Goal: Task Accomplishment & Management: Manage account settings

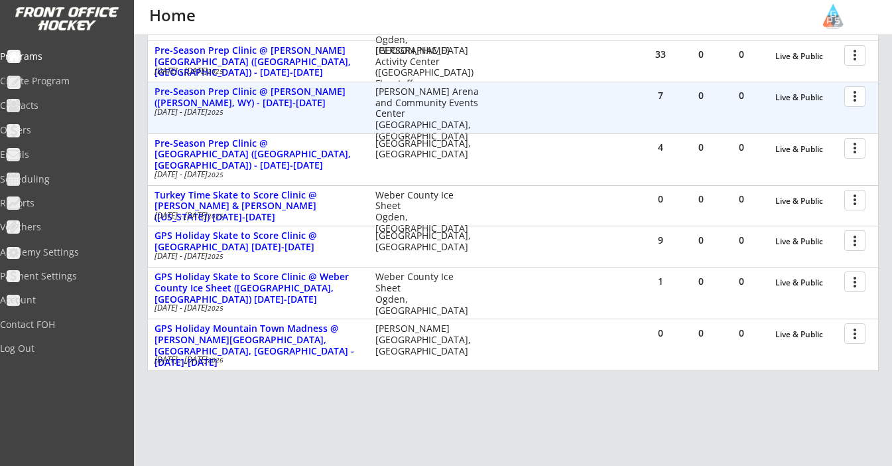
scroll to position [235, 0]
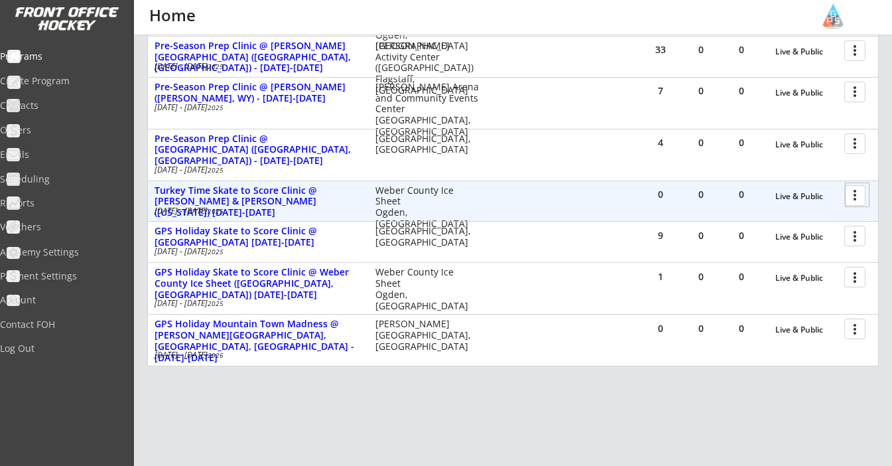
click at [848, 192] on div at bounding box center [857, 194] width 23 height 23
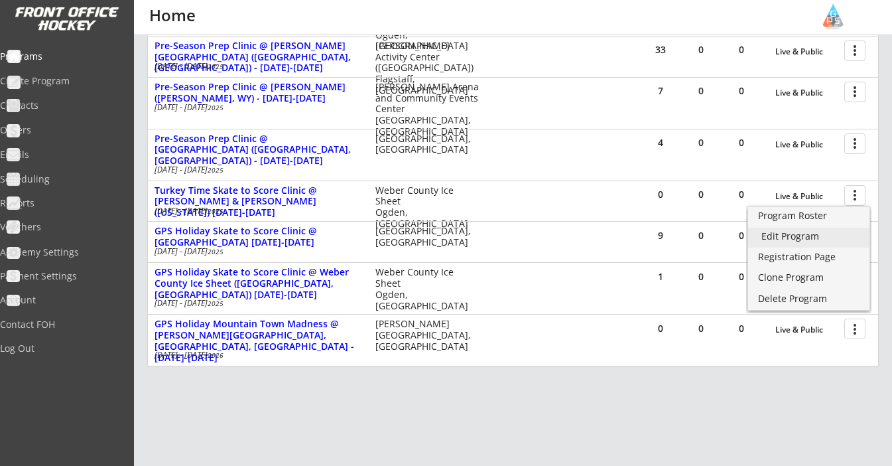
click at [815, 240] on div "Edit Program" at bounding box center [808, 235] width 95 height 9
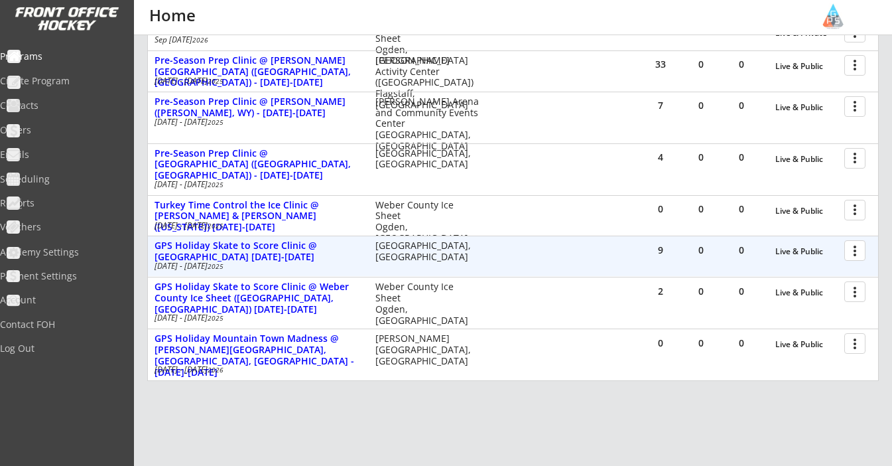
scroll to position [221, 0]
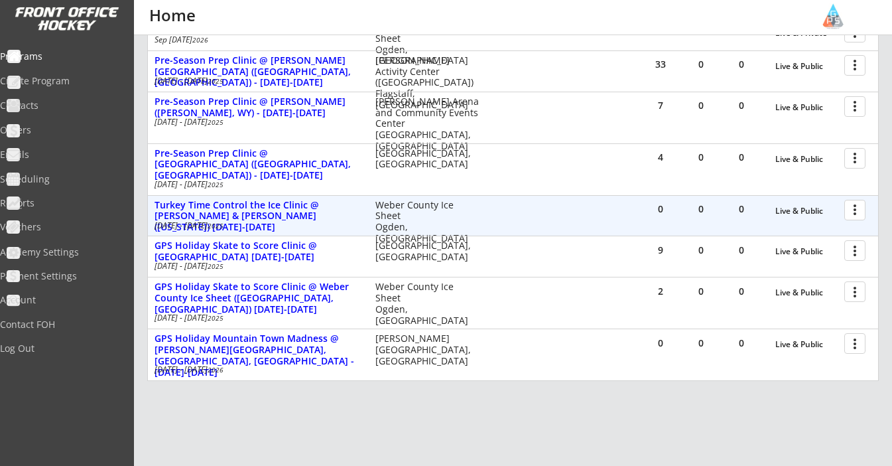
click at [854, 210] on div at bounding box center [857, 209] width 23 height 23
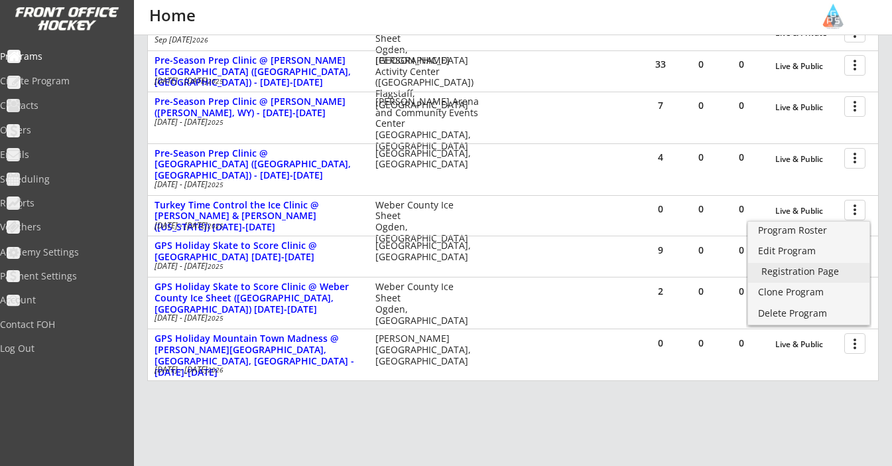
click at [828, 275] on div "Registration Page" at bounding box center [808, 271] width 95 height 9
click at [886, 207] on div "REVENUE $ 14,479 Last 30 days REGISTRATIONS 49 Last 30 days CONTACTS 50 New in …" at bounding box center [513, 169] width 758 height 711
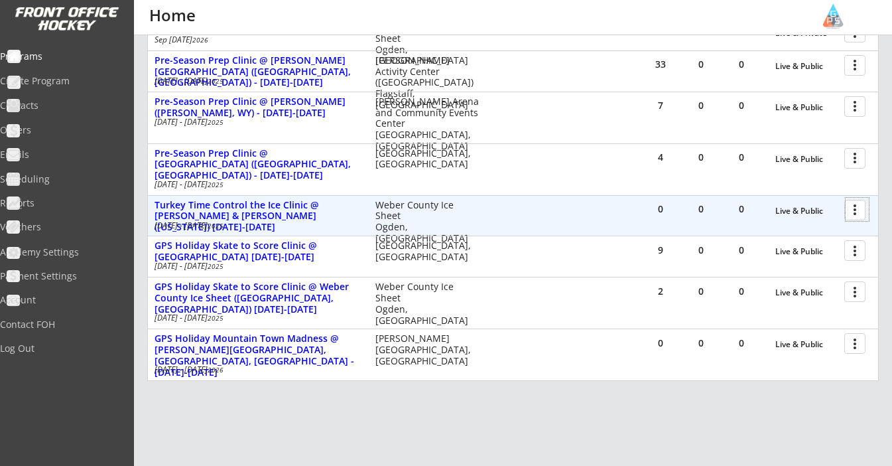
click at [856, 210] on div at bounding box center [857, 209] width 23 height 23
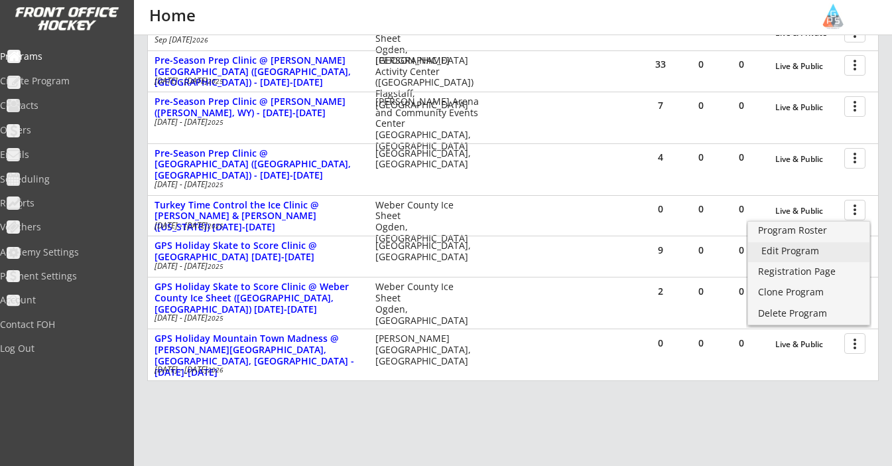
click at [826, 257] on link "Edit Program" at bounding box center [808, 252] width 121 height 20
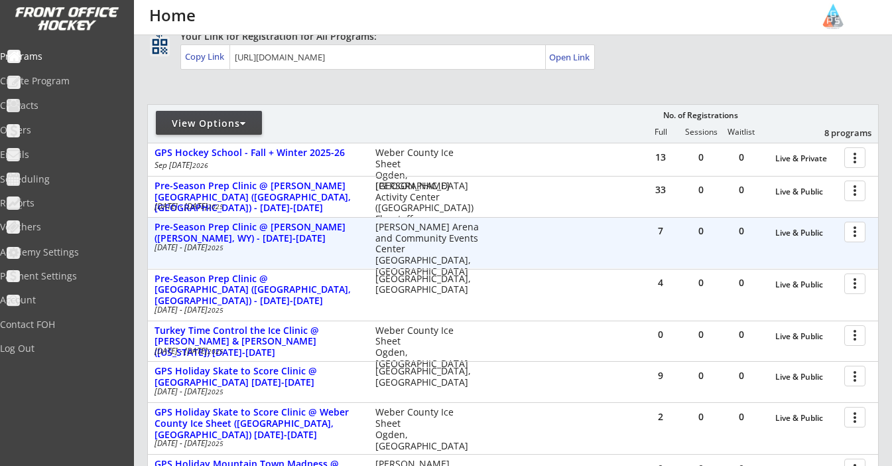
scroll to position [95, 0]
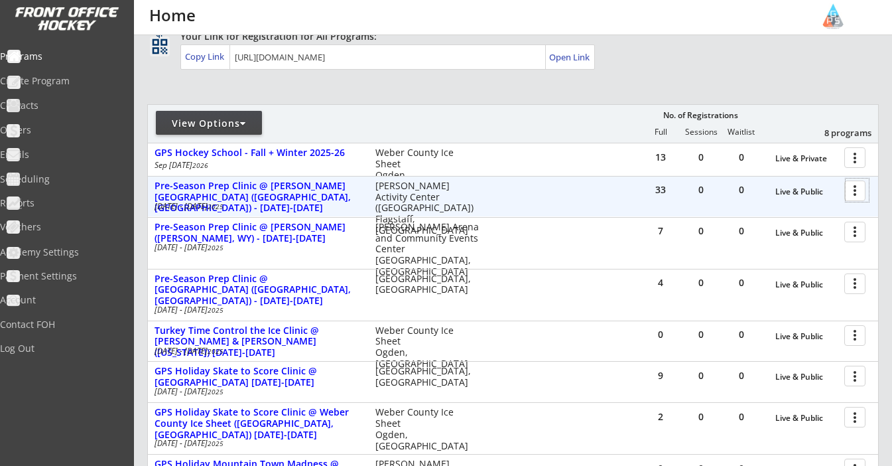
click at [849, 200] on div at bounding box center [857, 189] width 23 height 23
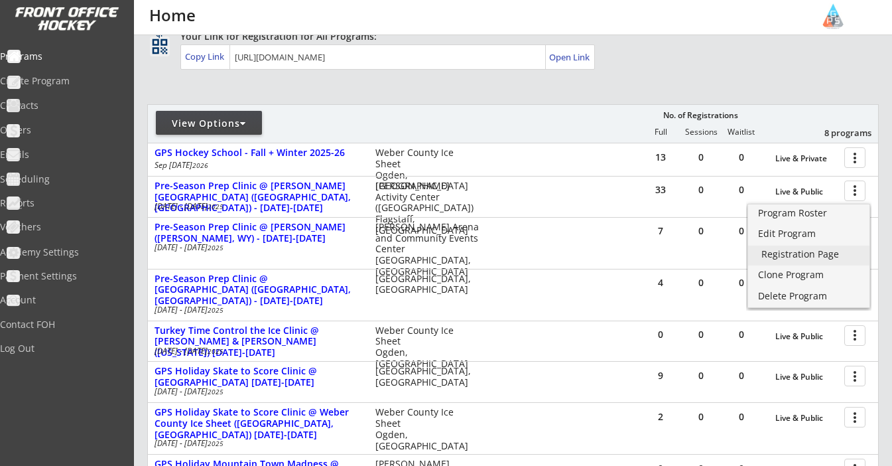
click at [799, 254] on div "Registration Page" at bounding box center [808, 253] width 95 height 9
click at [882, 207] on div "REVENUE $ 14,479 Last 30 days REGISTRATIONS 49 Last 30 days CONTACTS 50 New in …" at bounding box center [513, 295] width 758 height 711
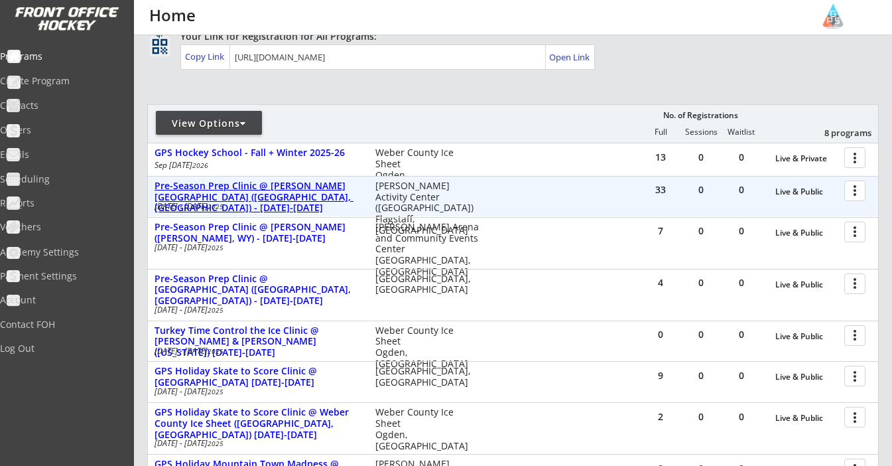
click at [318, 190] on div "Pre-Season Prep Clinic @ [PERSON_NAME][GEOGRAPHIC_DATA] ([GEOGRAPHIC_DATA], [GE…" at bounding box center [258, 196] width 207 height 33
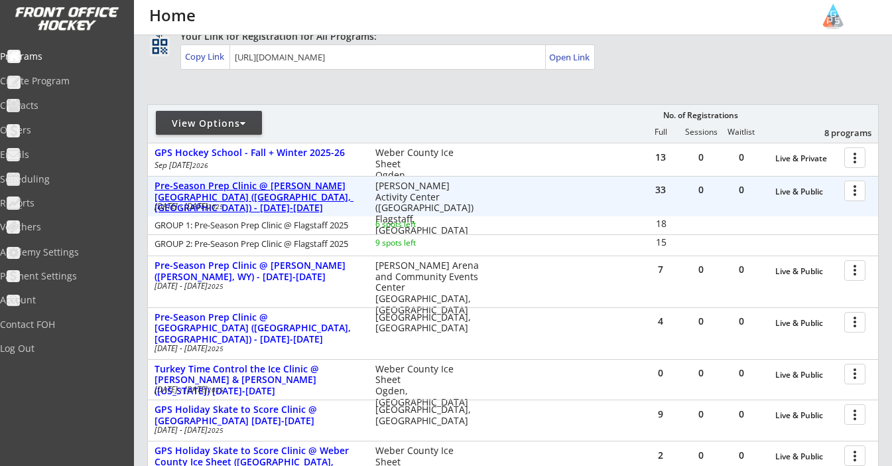
click at [318, 190] on div "Pre-Season Prep Clinic @ [PERSON_NAME][GEOGRAPHIC_DATA] ([GEOGRAPHIC_DATA], [GE…" at bounding box center [258, 196] width 207 height 33
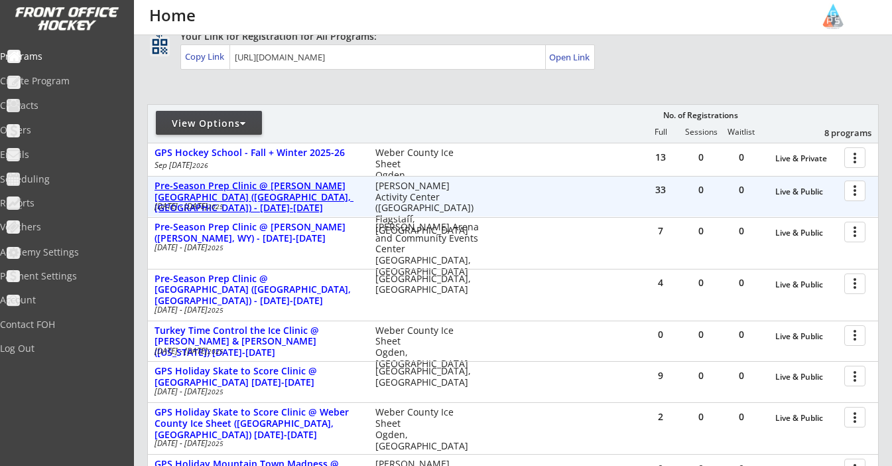
click at [281, 190] on div "Pre-Season Prep Clinic @ [PERSON_NAME][GEOGRAPHIC_DATA] ([GEOGRAPHIC_DATA], [GE…" at bounding box center [258, 196] width 207 height 33
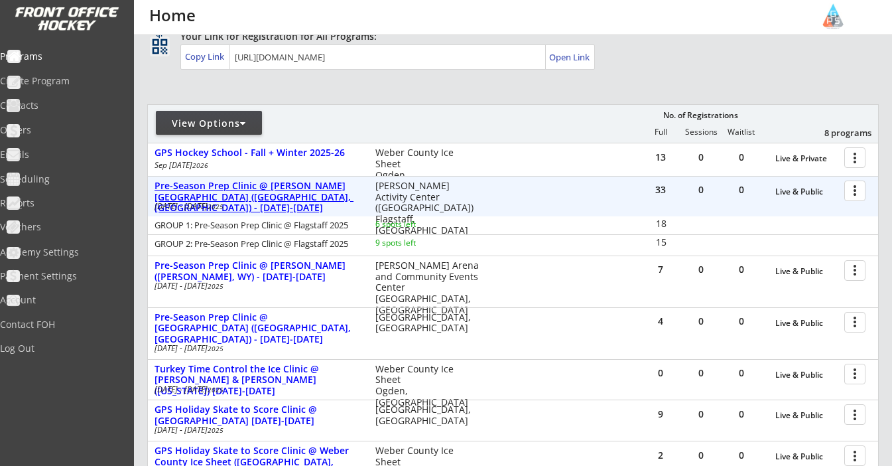
click at [281, 190] on div "Pre-Season Prep Clinic @ [PERSON_NAME][GEOGRAPHIC_DATA] ([GEOGRAPHIC_DATA], [GE…" at bounding box center [258, 196] width 207 height 33
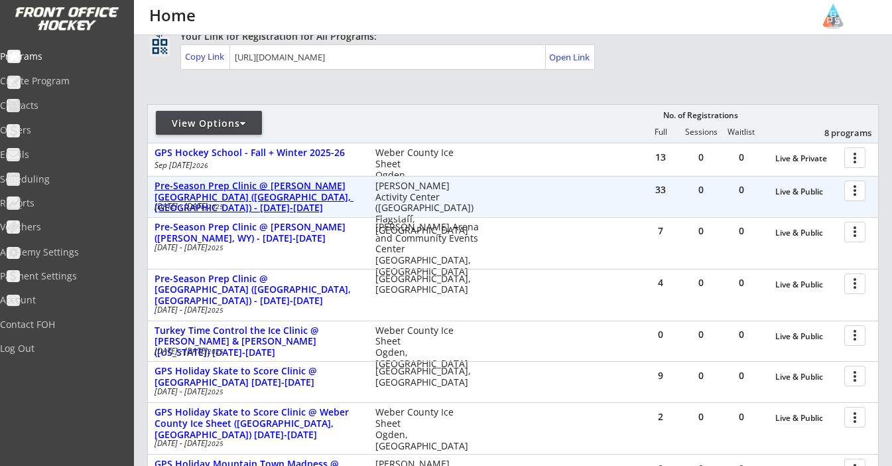
click at [323, 192] on div "Pre-Season Prep Clinic @ [PERSON_NAME][GEOGRAPHIC_DATA] ([GEOGRAPHIC_DATA], [GE…" at bounding box center [258, 196] width 207 height 33
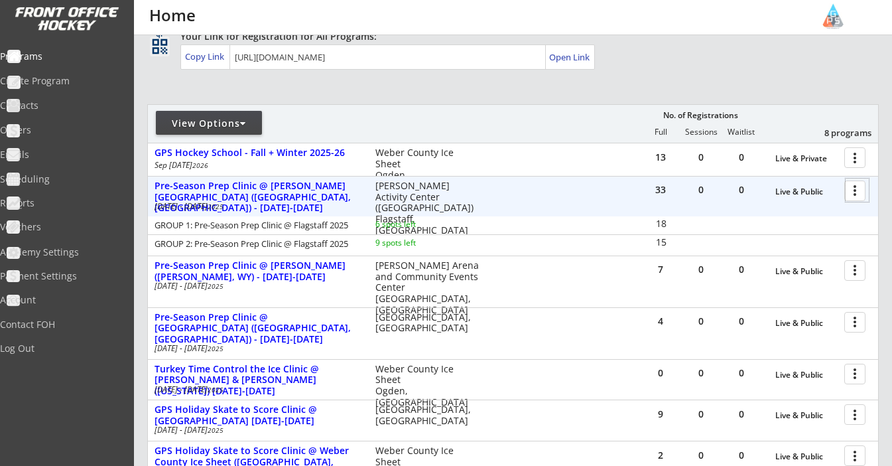
click at [858, 196] on div at bounding box center [857, 189] width 23 height 23
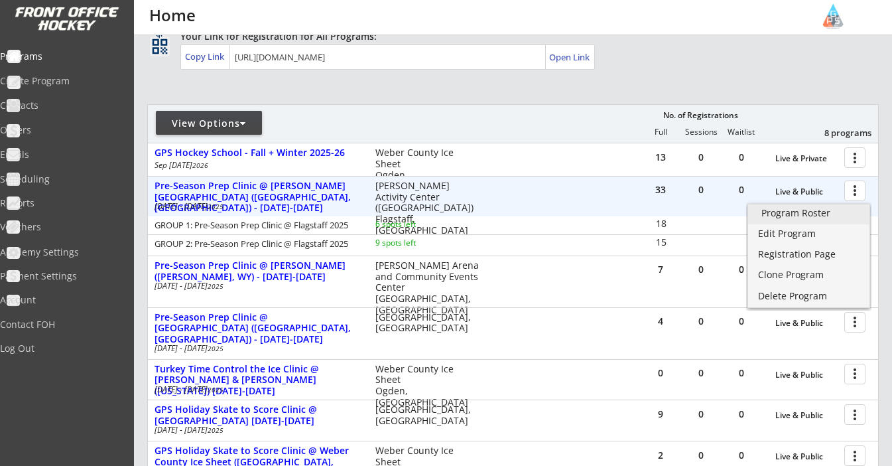
click at [810, 214] on div "Program Roster" at bounding box center [808, 212] width 95 height 9
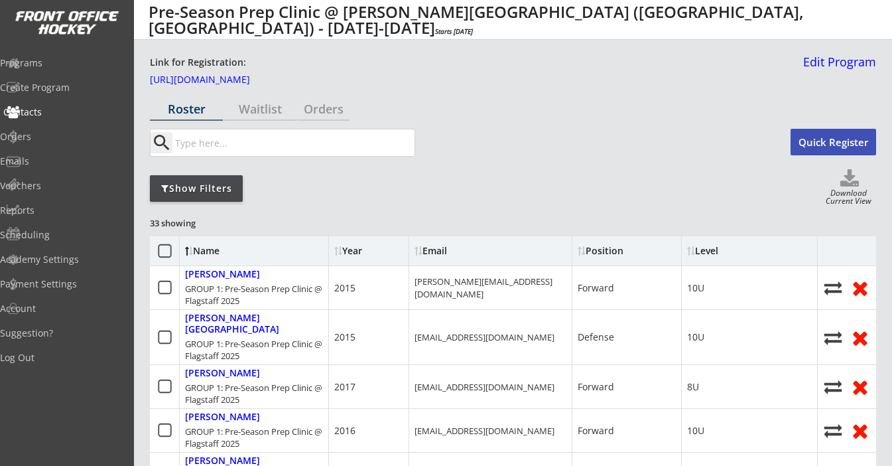
click at [70, 109] on div "Contacts" at bounding box center [62, 111] width 119 height 9
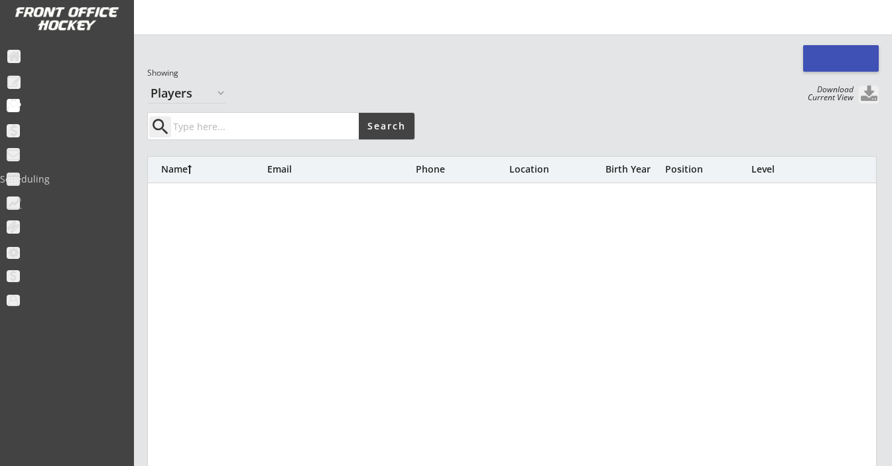
select select ""Players""
click at [284, 124] on input "input" at bounding box center [264, 126] width 188 height 27
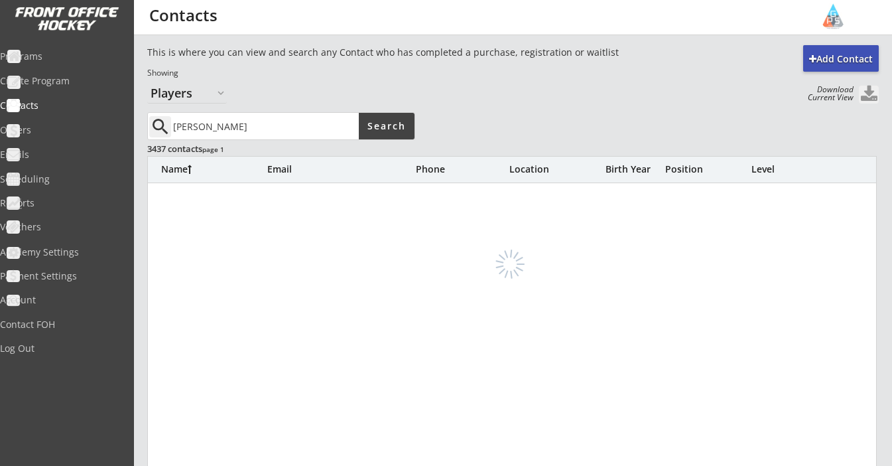
type input "[PERSON_NAME]"
click at [46, 52] on div "Programs" at bounding box center [62, 56] width 119 height 9
